Goal: Task Accomplishment & Management: Use online tool/utility

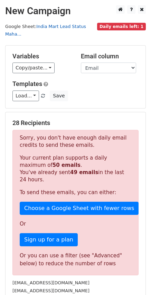
click at [68, 27] on link "India Mart Lead Status Maha..." at bounding box center [45, 30] width 81 height 13
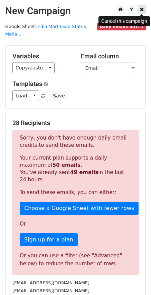
click at [142, 12] on icon at bounding box center [142, 9] width 4 height 5
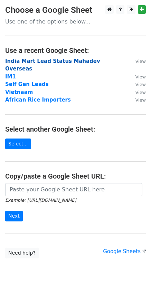
click at [17, 61] on strong "India Mart Lead Status Mahadev Overseas" at bounding box center [52, 65] width 95 height 14
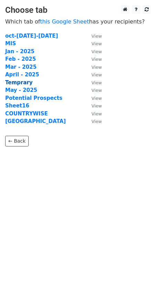
click at [16, 81] on strong "Temprary" at bounding box center [18, 82] width 27 height 6
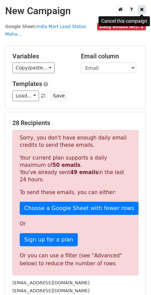
click at [140, 8] on icon at bounding box center [142, 9] width 4 height 5
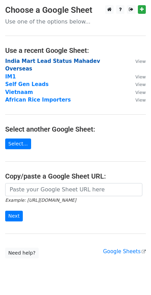
click at [20, 60] on strong "India Mart Lead Status Mahadev Overseas" at bounding box center [52, 65] width 95 height 14
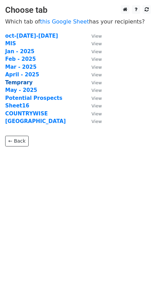
click at [10, 83] on strong "Temprary" at bounding box center [18, 82] width 27 height 6
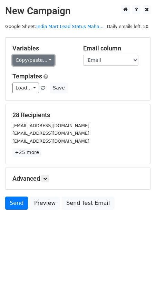
click at [39, 60] on link "Copy/paste..." at bounding box center [33, 60] width 42 height 11
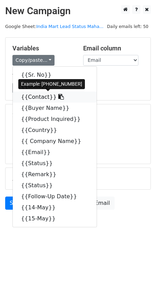
click at [37, 99] on link "{{Contact}}" at bounding box center [55, 97] width 84 height 11
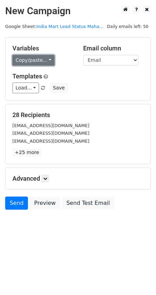
click at [23, 61] on link "Copy/paste..." at bounding box center [33, 60] width 42 height 11
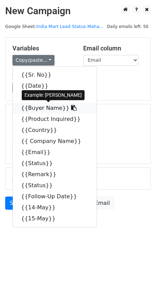
click at [36, 108] on link "{{Buyer Name}}" at bounding box center [55, 108] width 84 height 11
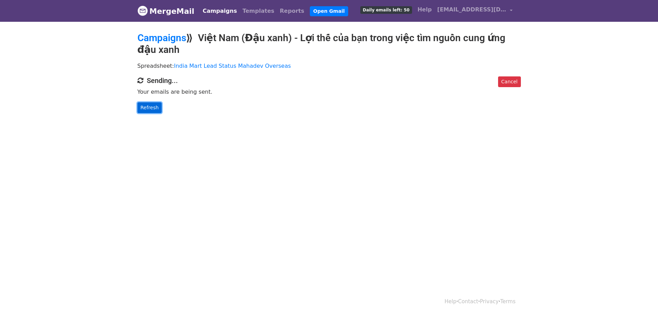
click at [149, 103] on link "Refresh" at bounding box center [149, 107] width 25 height 11
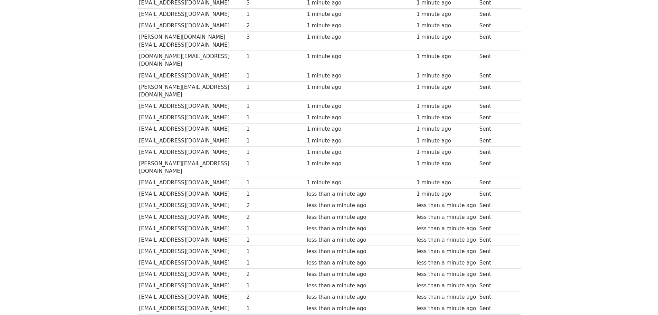
scroll to position [57, 0]
